Goal: Participate in discussion

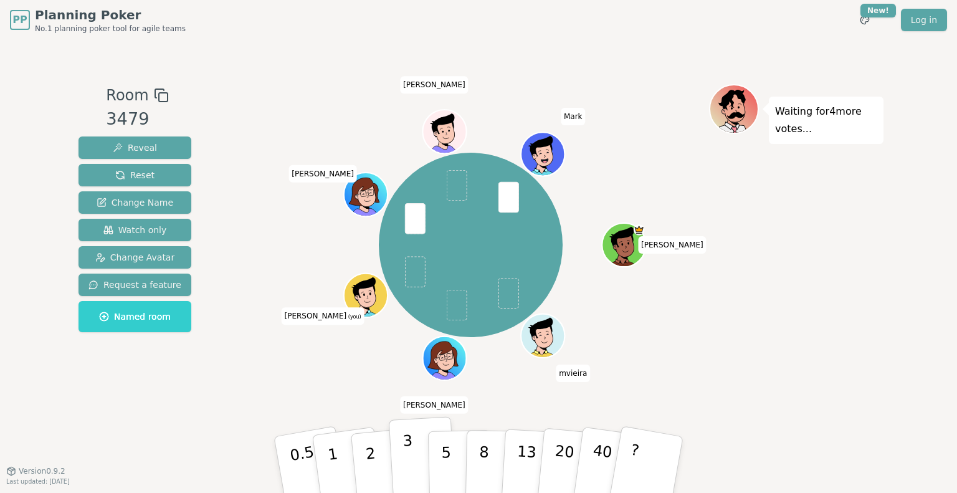
click at [408, 453] on p "3" at bounding box center [409, 466] width 14 height 68
click at [362, 458] on button "2" at bounding box center [384, 464] width 71 height 99
click at [405, 471] on p "3" at bounding box center [409, 466] width 14 height 68
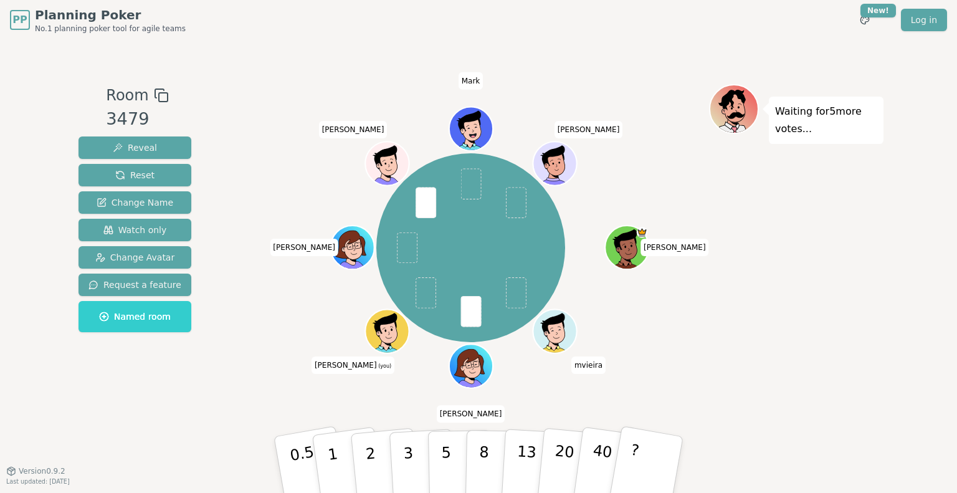
click at [250, 432] on div "Room 3479 Reveal Reset Change Name Watch only Change Avatar Request a feature N…" at bounding box center [478, 255] width 810 height 430
click at [367, 465] on p "2" at bounding box center [372, 466] width 16 height 68
click at [405, 458] on p "3" at bounding box center [409, 466] width 14 height 68
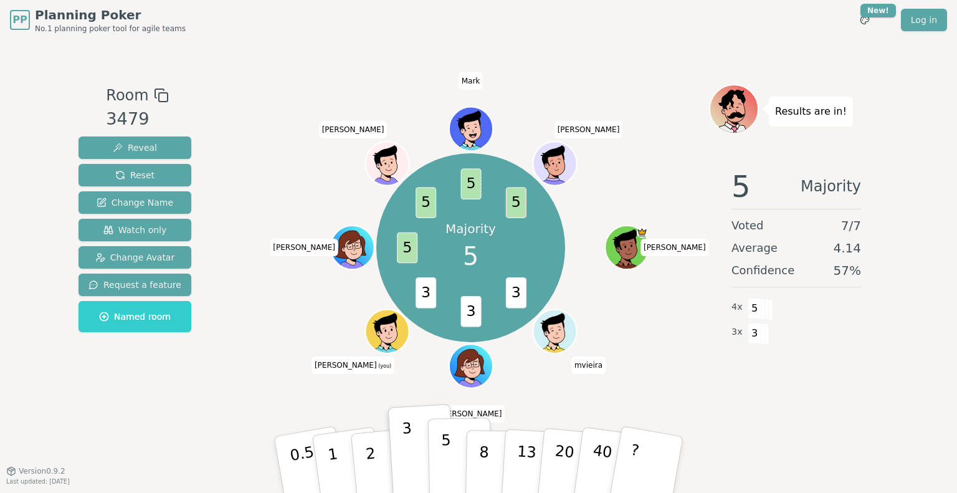
click at [442, 468] on p "5" at bounding box center [446, 464] width 11 height 67
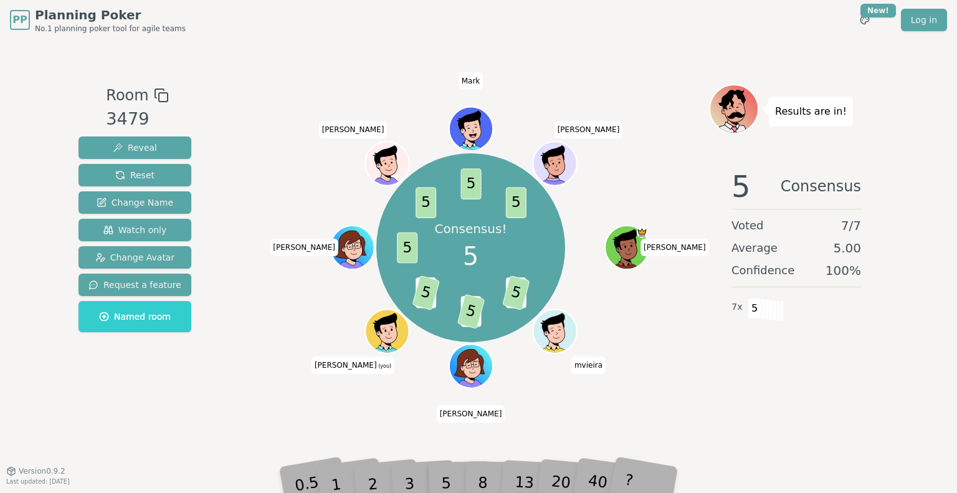
drag, startPoint x: 283, startPoint y: 378, endPoint x: 479, endPoint y: 402, distance: 197.0
click at [479, 402] on div "Consensus! 5 3 5 3 5 3 5 5 5 5 5 [PERSON_NAME] mvieira [PERSON_NAME] (you) [PER…" at bounding box center [470, 255] width 476 height 343
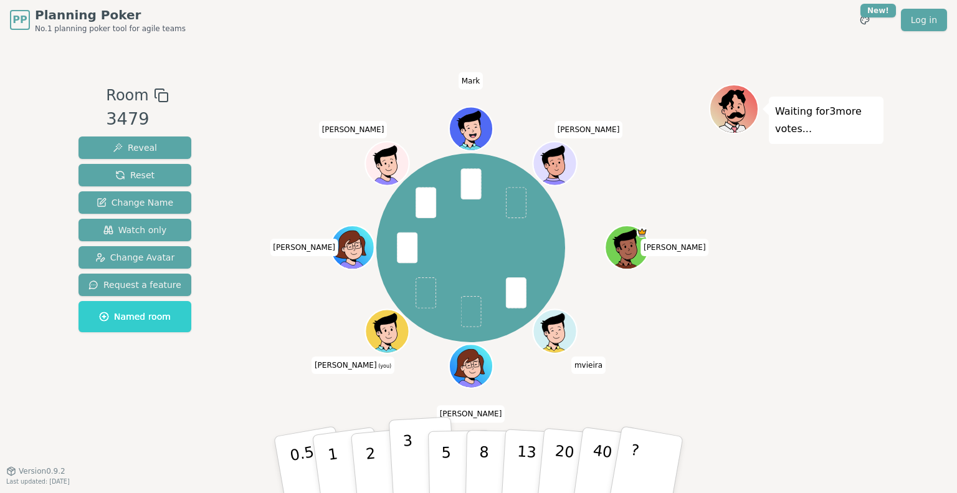
click at [417, 457] on button "3" at bounding box center [423, 464] width 68 height 97
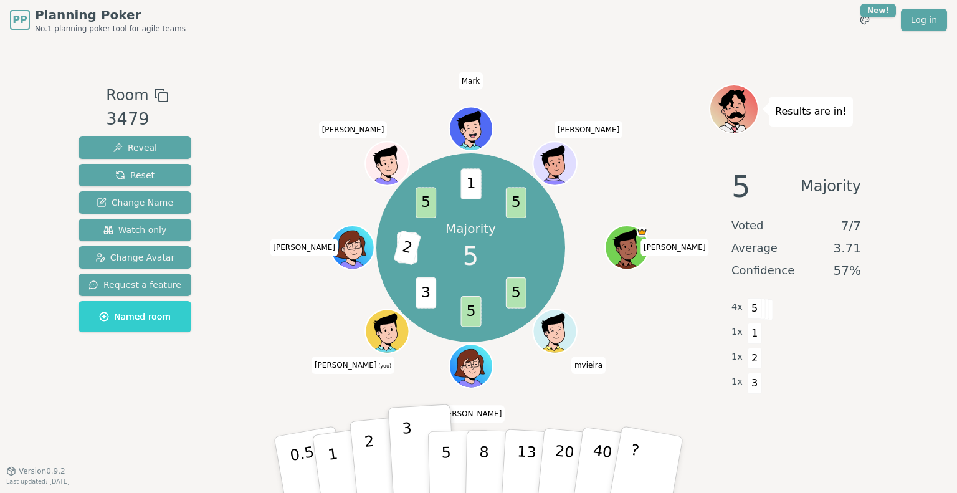
click at [367, 474] on button "2" at bounding box center [384, 464] width 71 height 99
